Goal: Task Accomplishment & Management: Manage account settings

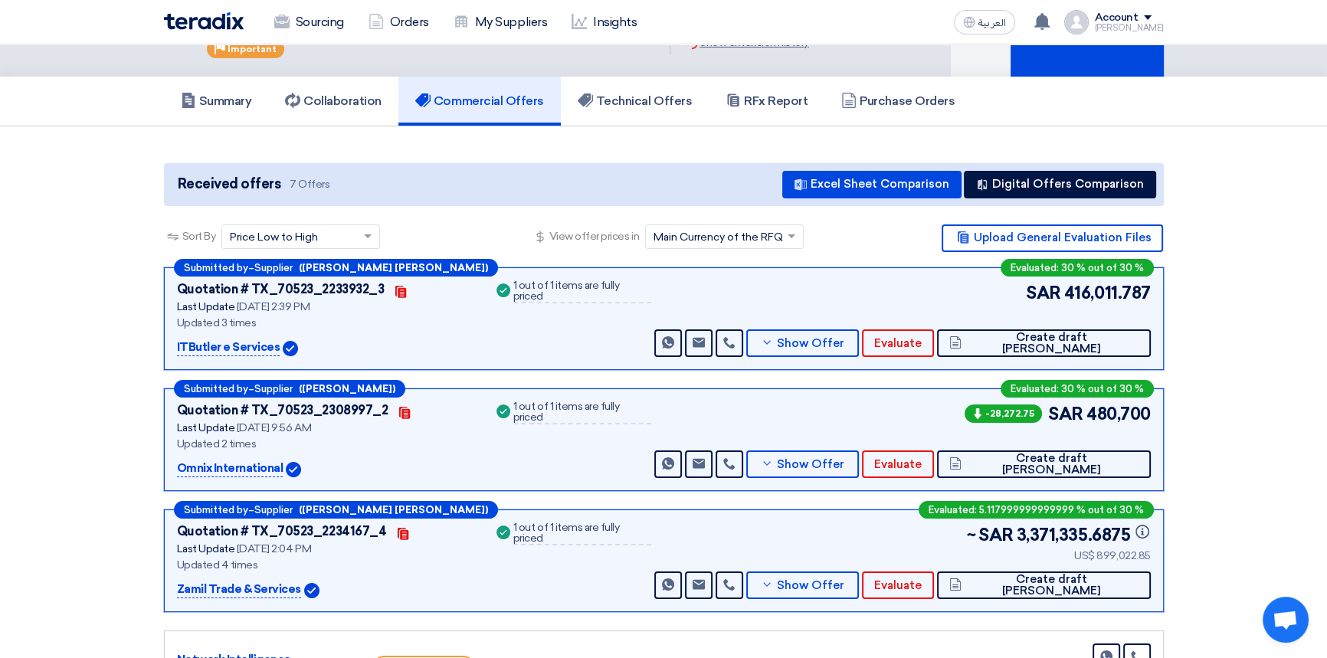
click at [1263, 215] on section "Received offers 7 Offers Excel Sheet Comparison Digital Offers Comparison Sort …" at bounding box center [663, 539] width 1327 height 827
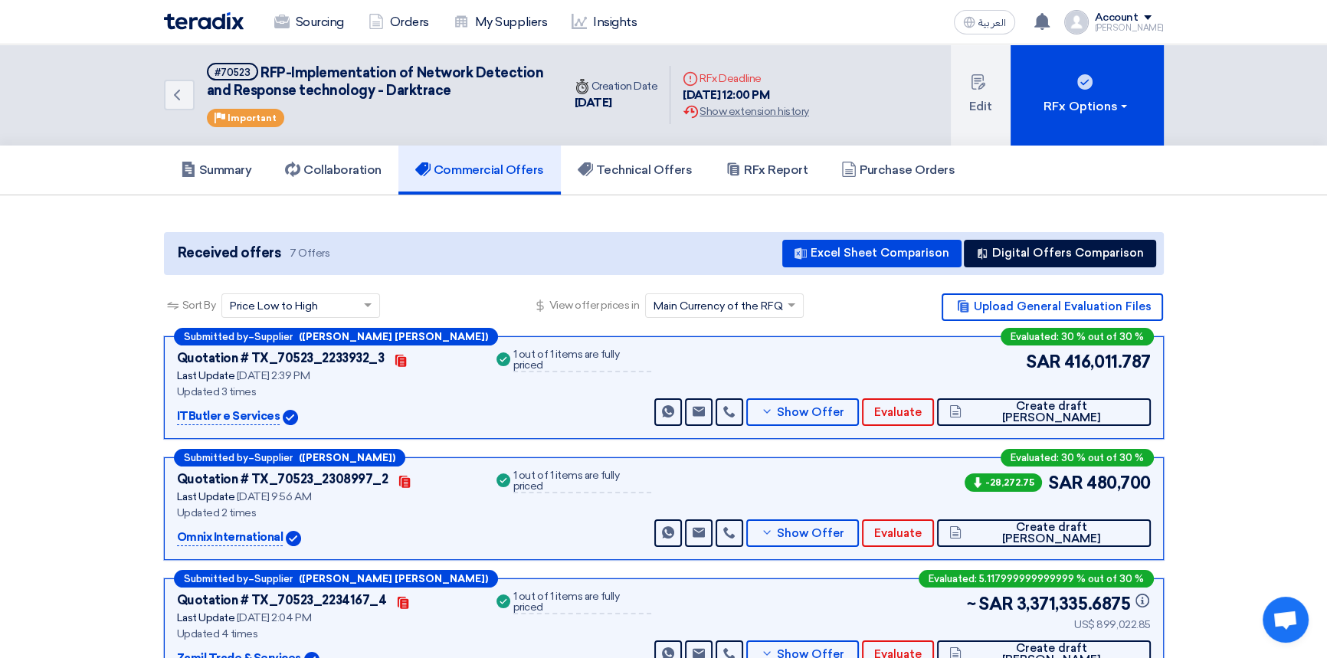
click at [221, 21] on img at bounding box center [204, 21] width 80 height 18
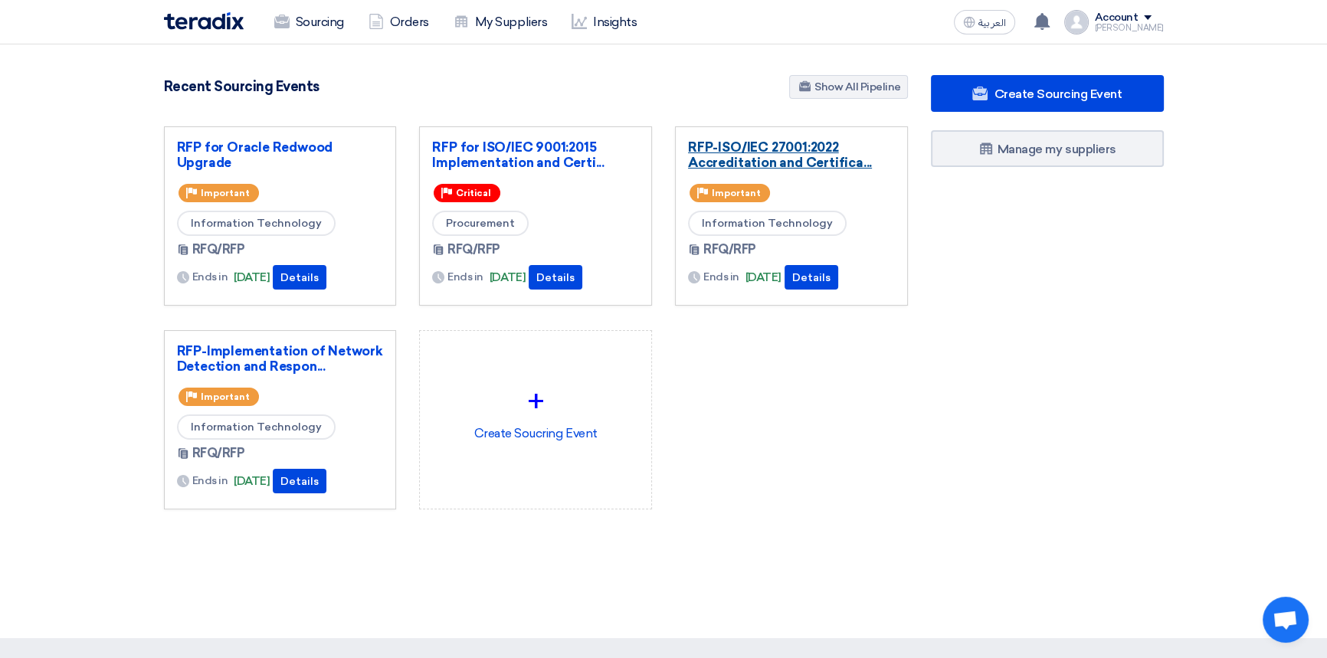
click at [781, 156] on link "RFP-ISO/IEC 27001:2022 Accreditation and Certifica..." at bounding box center [791, 154] width 207 height 31
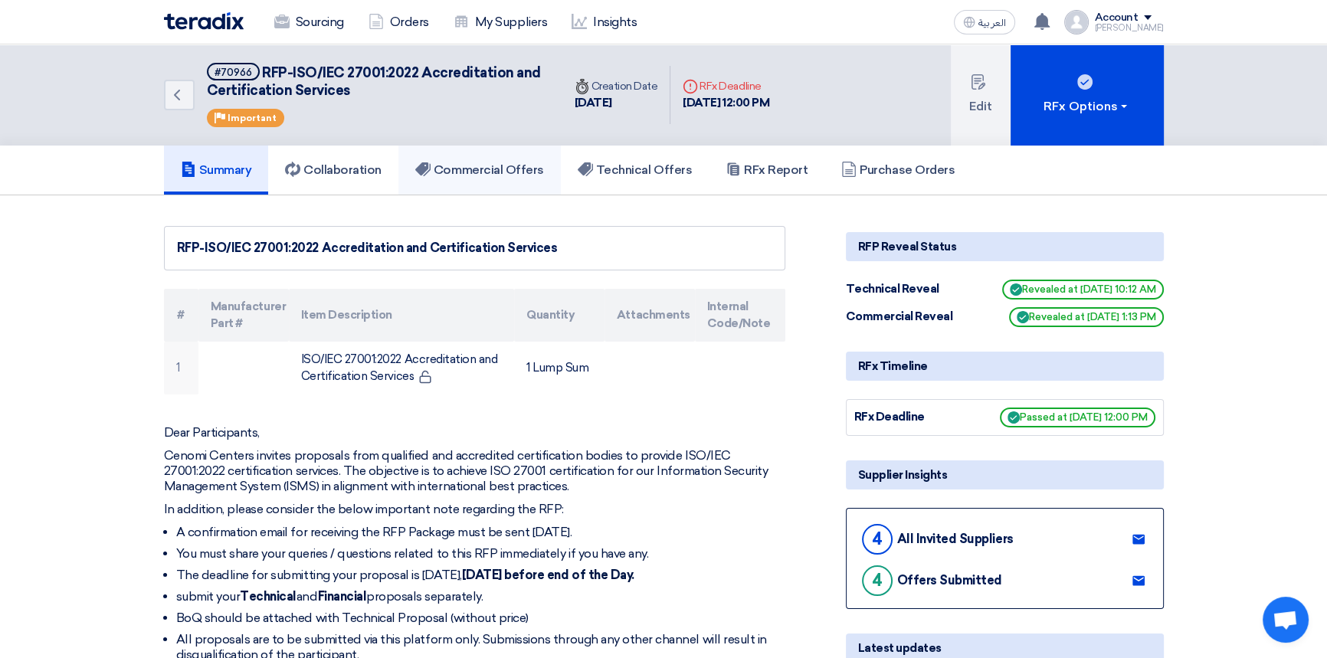
drag, startPoint x: 526, startPoint y: 177, endPoint x: 573, endPoint y: 336, distance: 165.3
click at [526, 177] on link "Commercial Offers" at bounding box center [479, 170] width 162 height 49
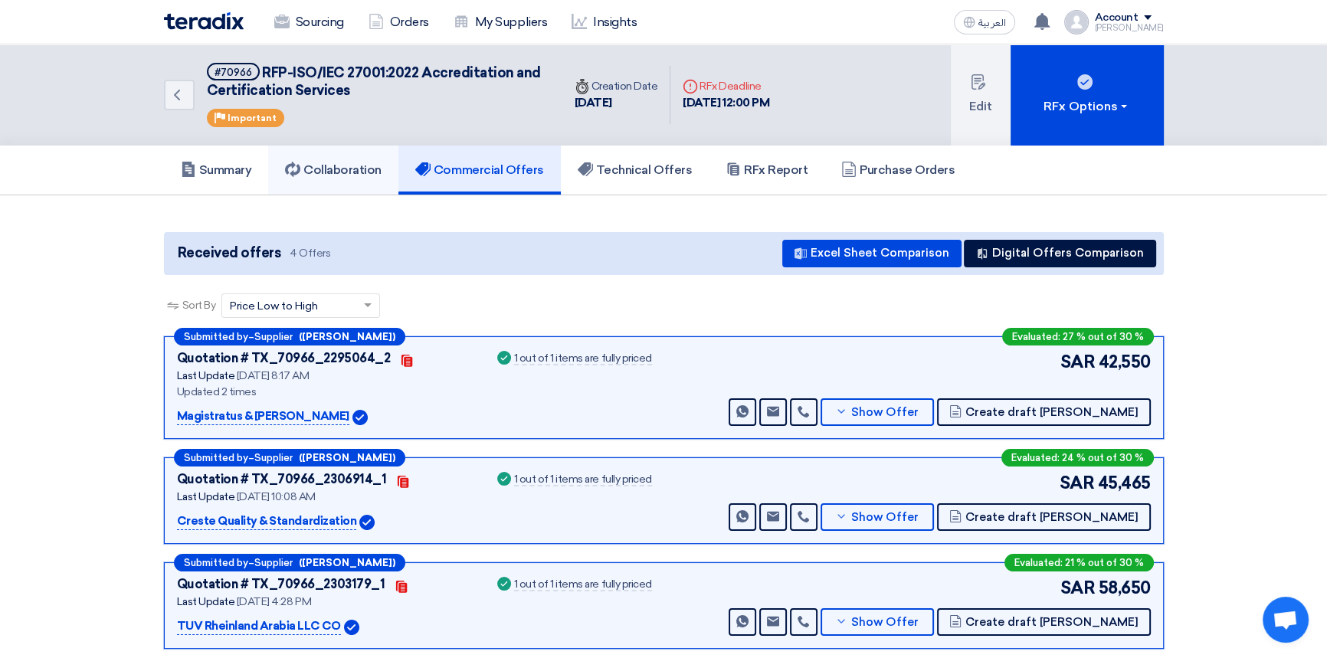
click at [339, 172] on h5 "Collaboration" at bounding box center [333, 169] width 97 height 15
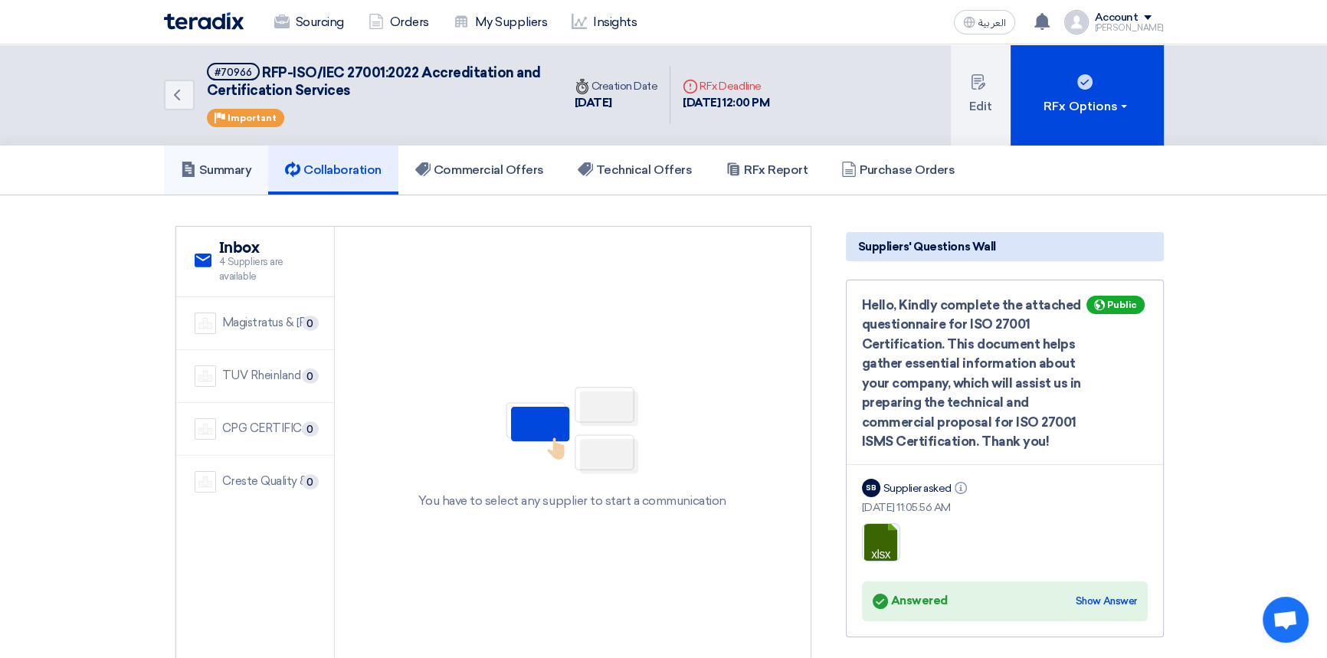
click at [211, 169] on h5 "Summary" at bounding box center [216, 169] width 71 height 15
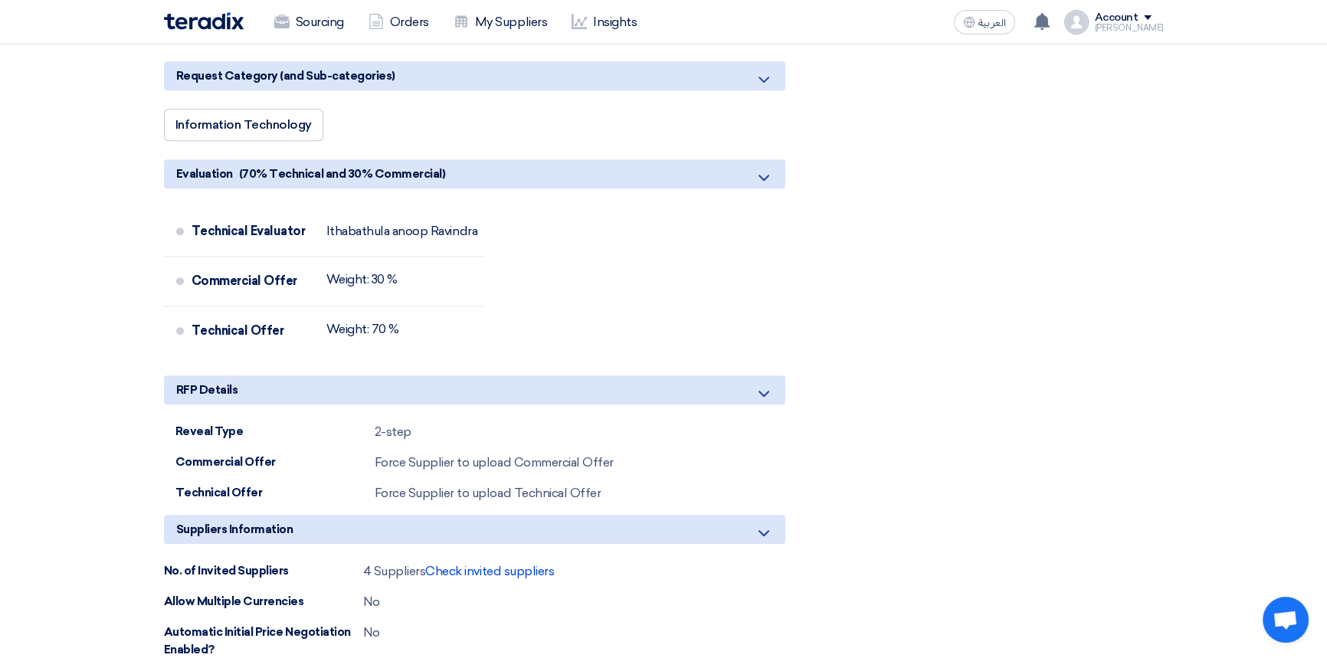
scroll to position [1323, 0]
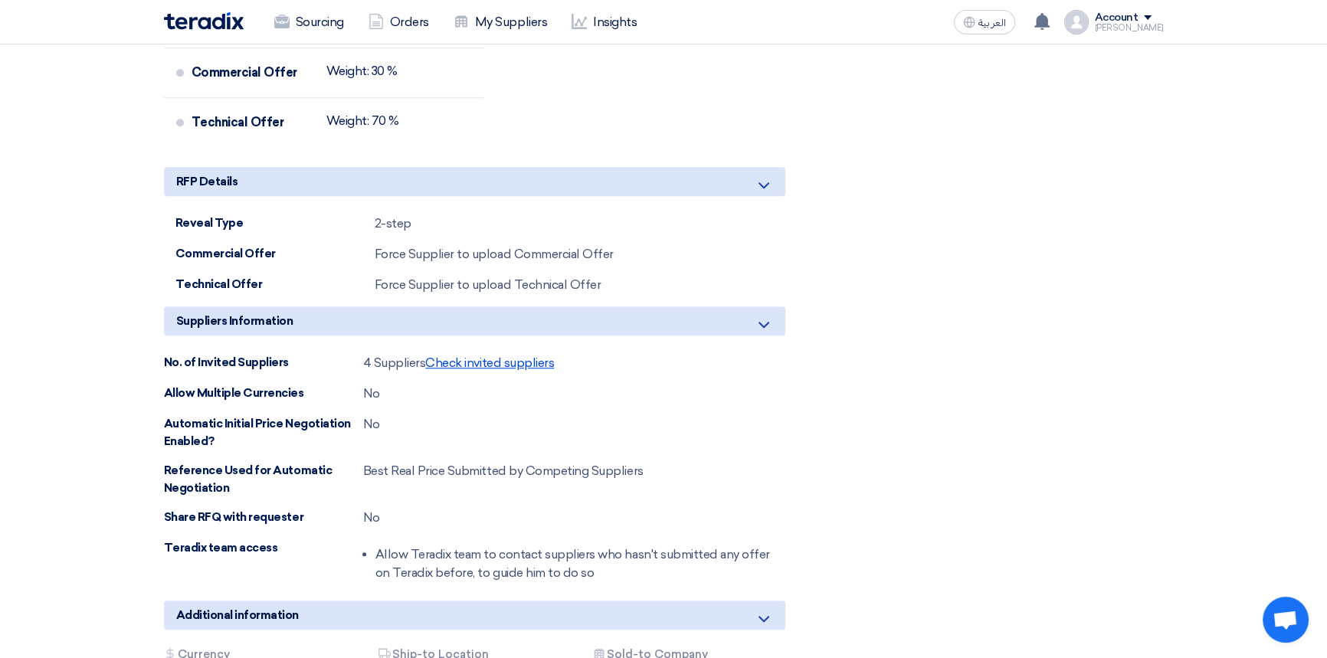
click at [491, 355] on span "Check invited suppliers" at bounding box center [489, 362] width 129 height 15
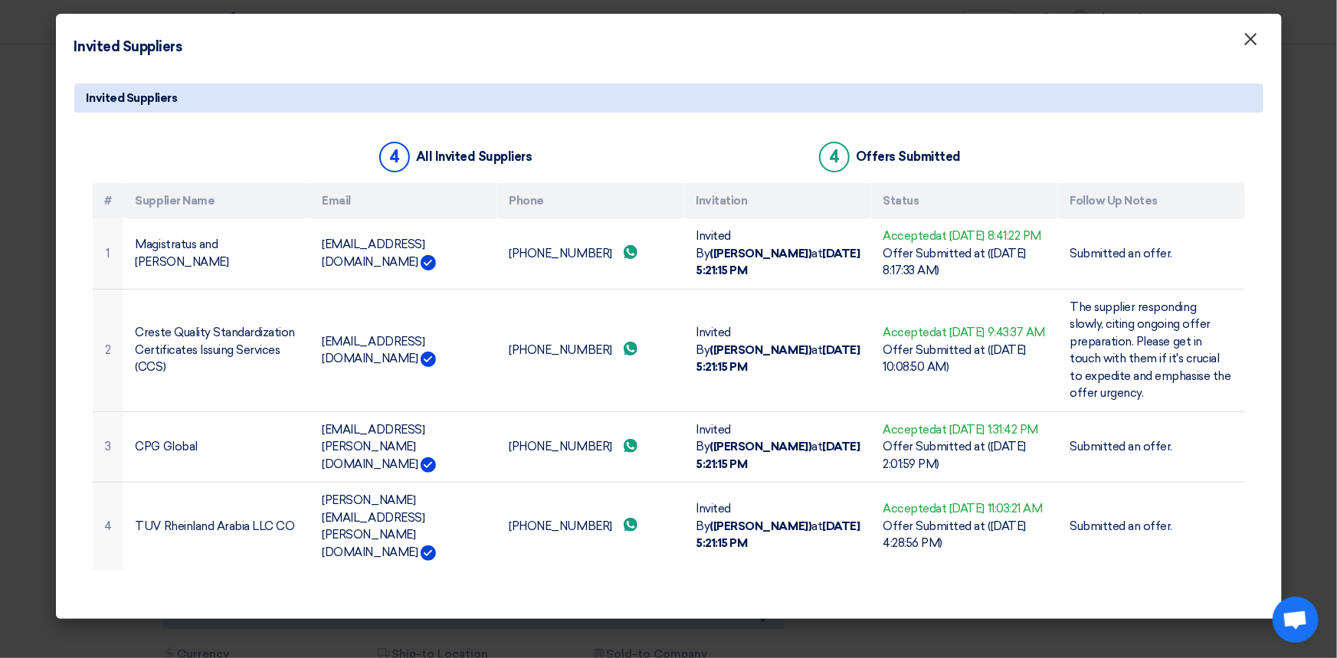
click at [1249, 43] on span "×" at bounding box center [1250, 43] width 15 height 31
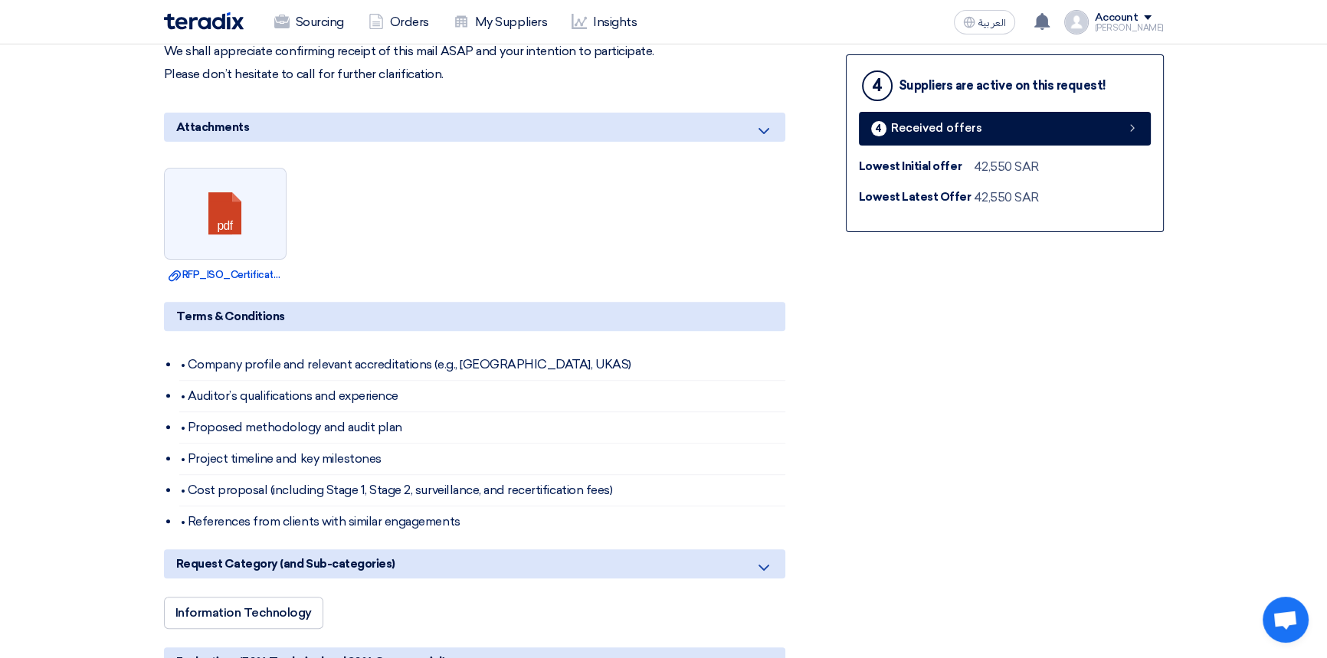
scroll to position [0, 0]
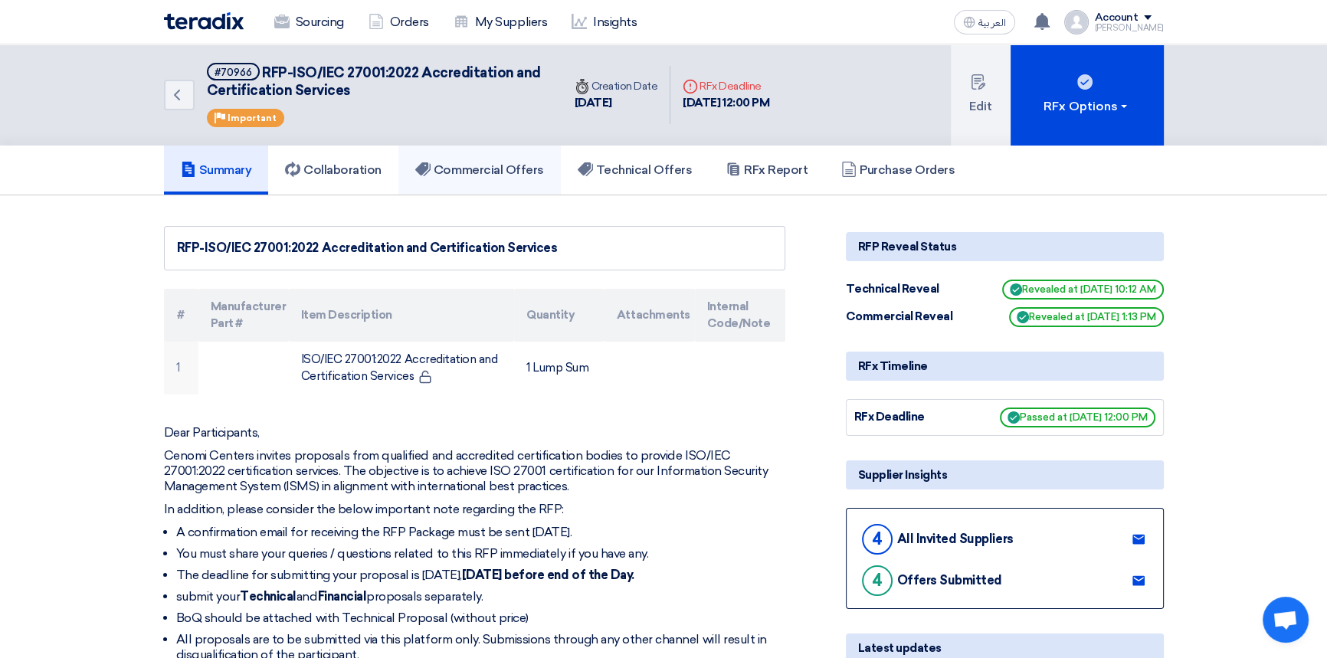
click at [484, 175] on h5 "Commercial Offers" at bounding box center [479, 169] width 129 height 15
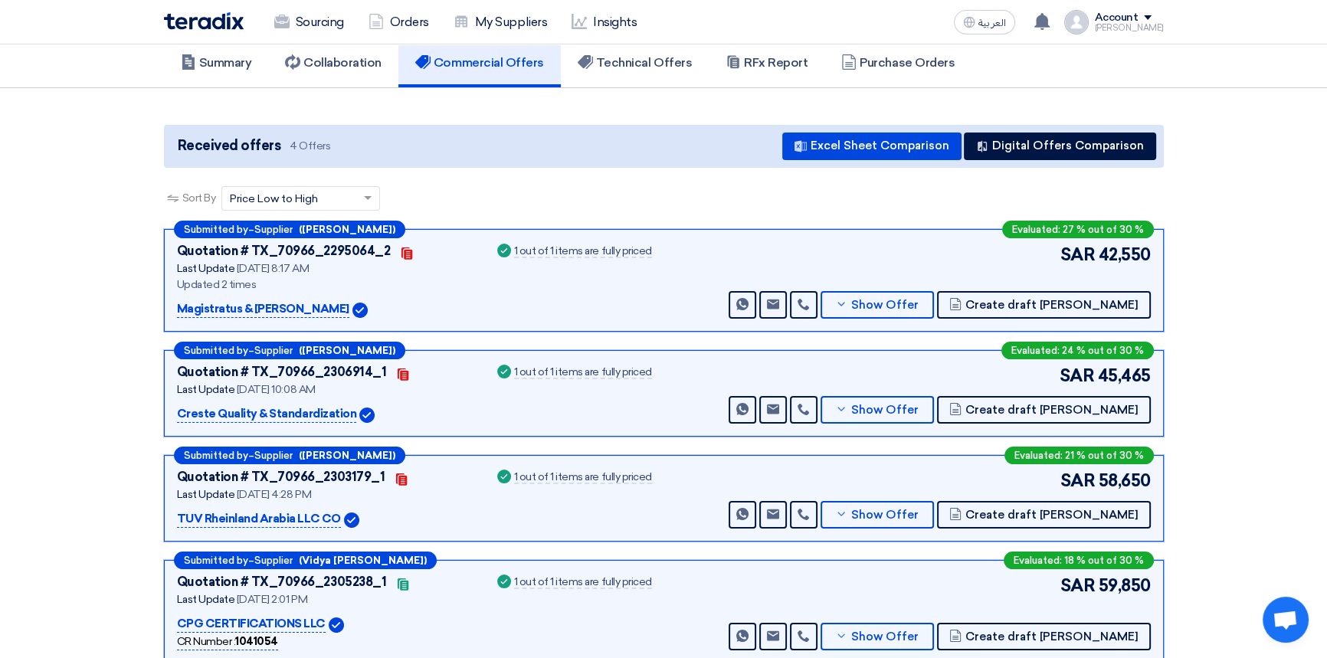
scroll to position [139, 0]
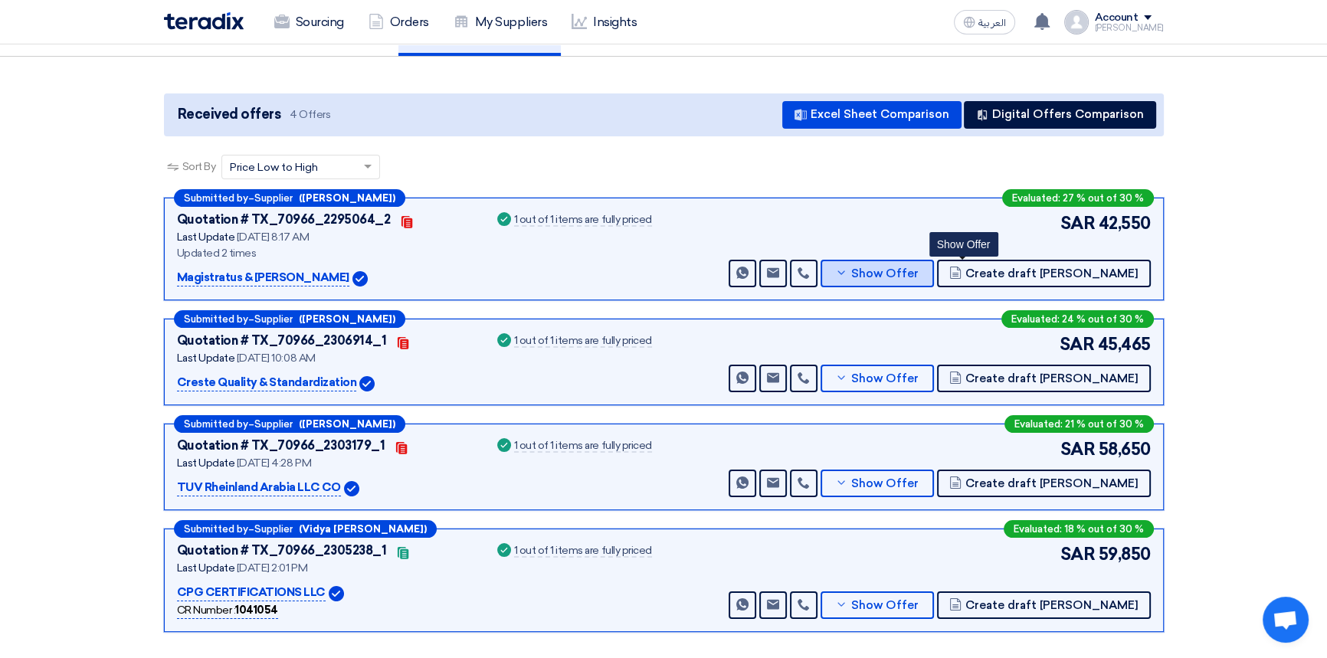
click at [919, 273] on span "Show Offer" at bounding box center [884, 273] width 67 height 11
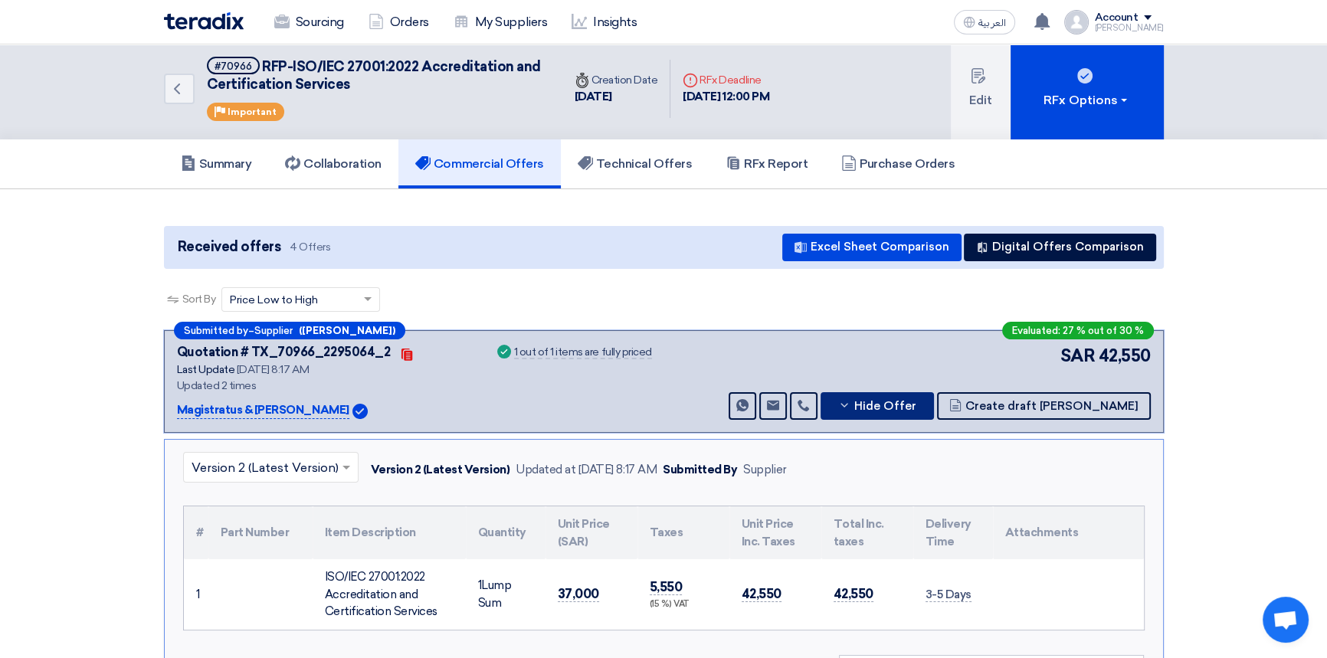
scroll to position [0, 0]
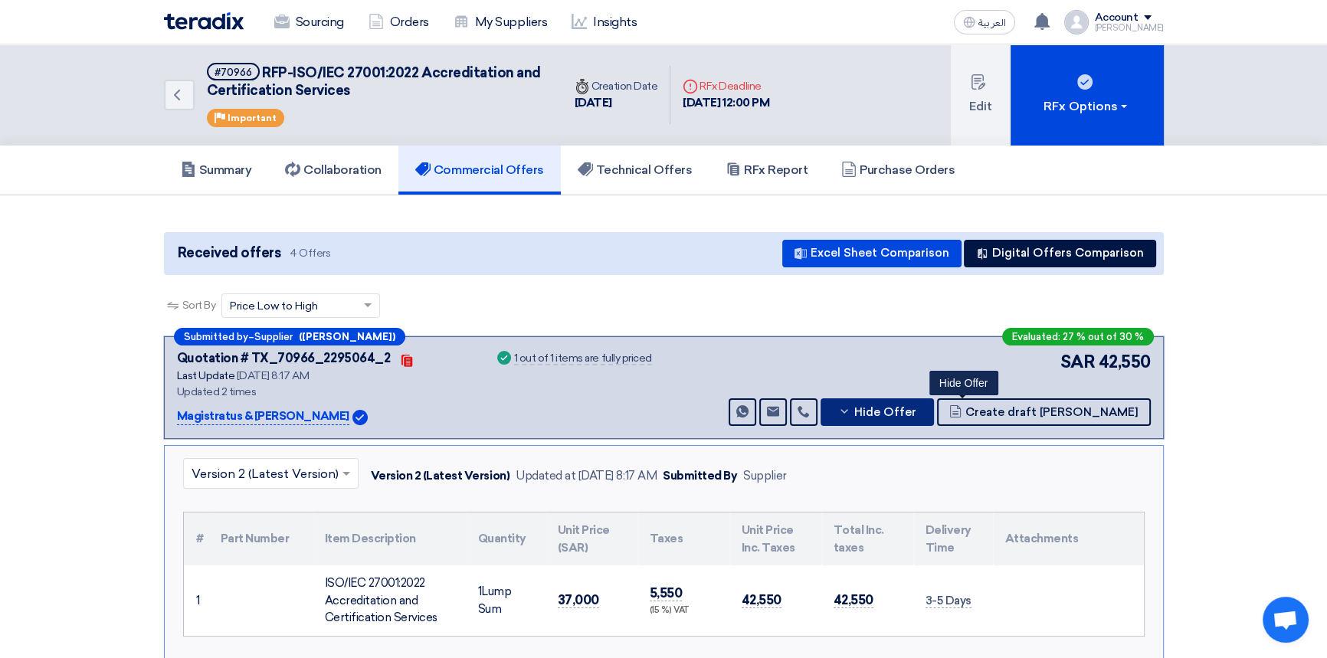
click at [916, 411] on span "Hide Offer" at bounding box center [885, 412] width 62 height 11
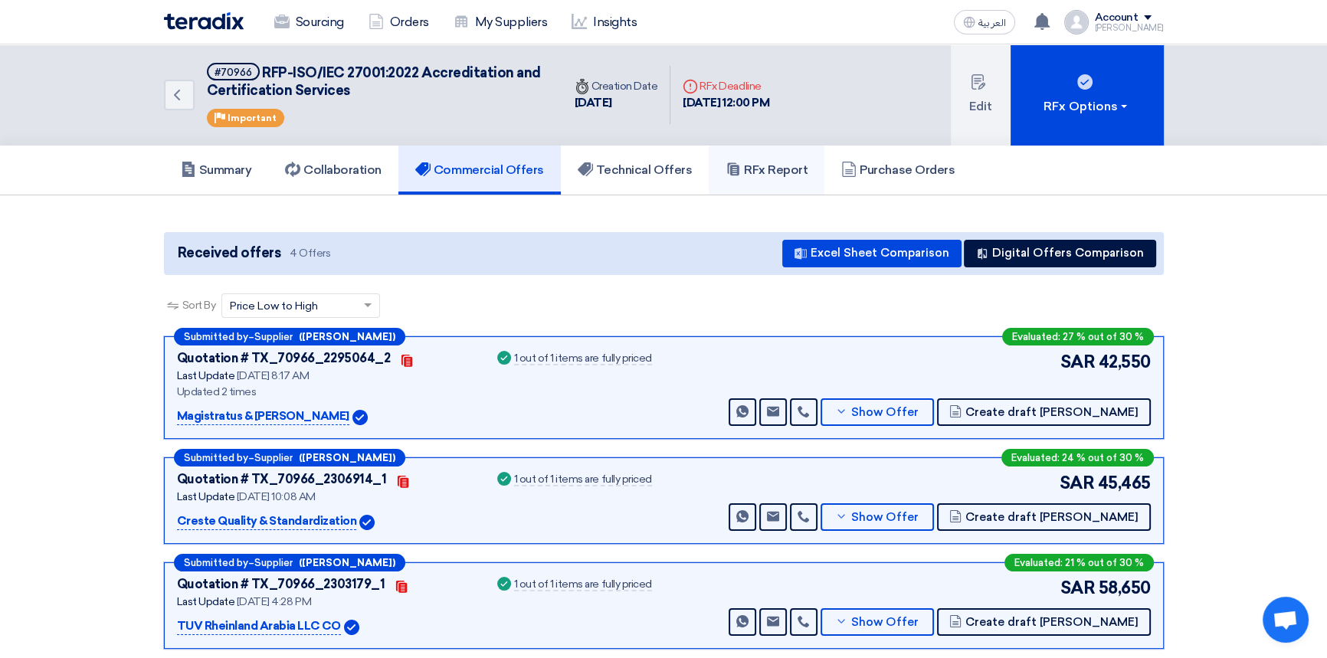
click at [789, 175] on h5 "RFx Report" at bounding box center [767, 169] width 82 height 15
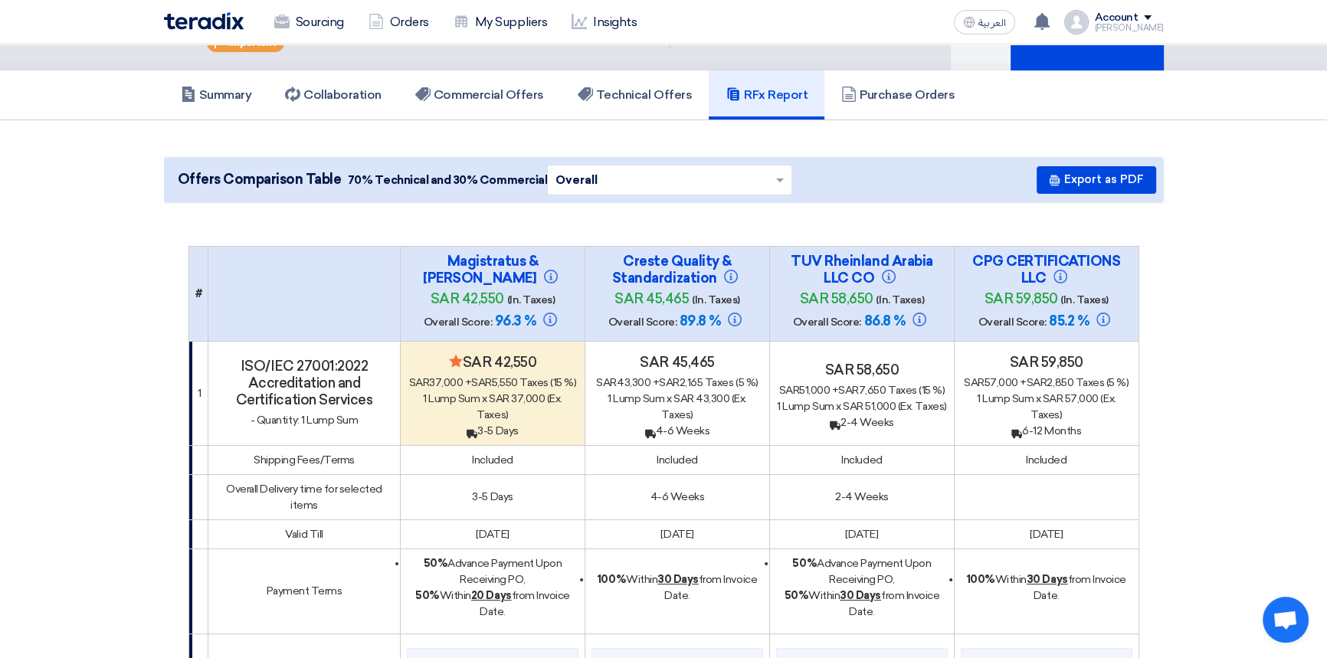
scroll to position [69, 0]
